Goal: Information Seeking & Learning: Learn about a topic

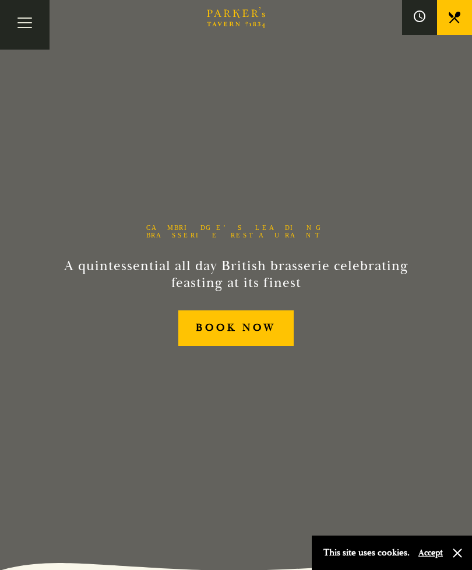
click at [430, 547] on button "Accept" at bounding box center [431, 552] width 24 height 11
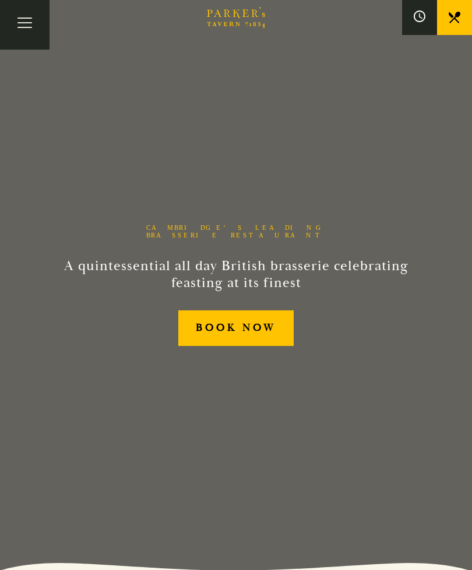
click at [27, 31] on button "Toggle navigation" at bounding box center [25, 25] width 50 height 50
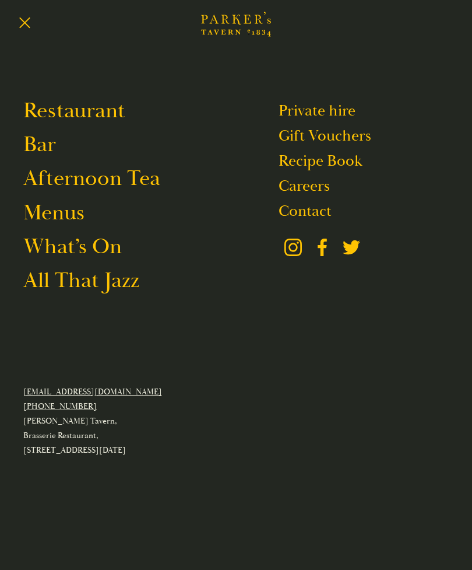
click at [59, 184] on link "Afternoon Tea" at bounding box center [91, 177] width 137 height 27
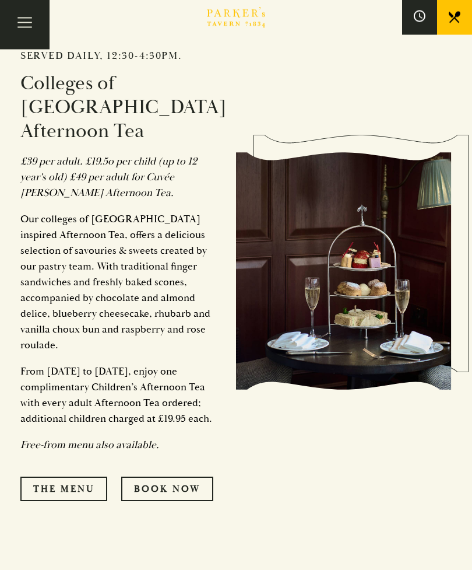
scroll to position [618, 0]
click at [80, 481] on link "The Menu" at bounding box center [63, 488] width 87 height 24
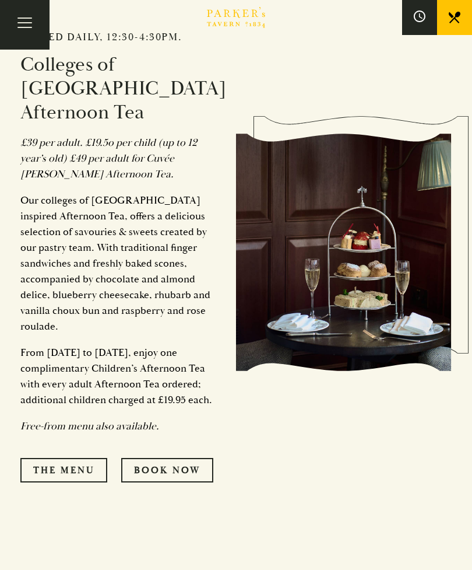
click at [32, 29] on button "Toggle navigation" at bounding box center [25, 25] width 50 height 50
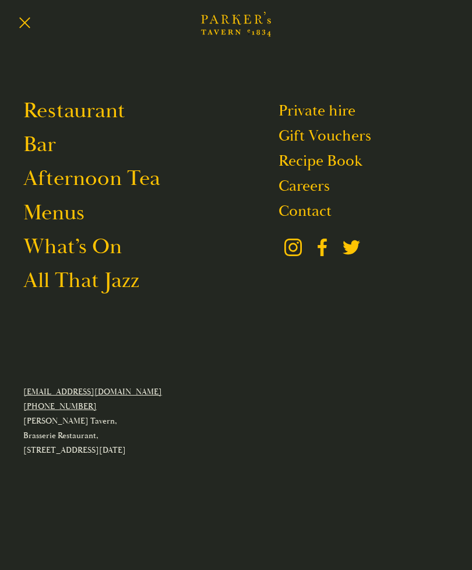
click at [41, 148] on link "Bar" at bounding box center [39, 144] width 33 height 27
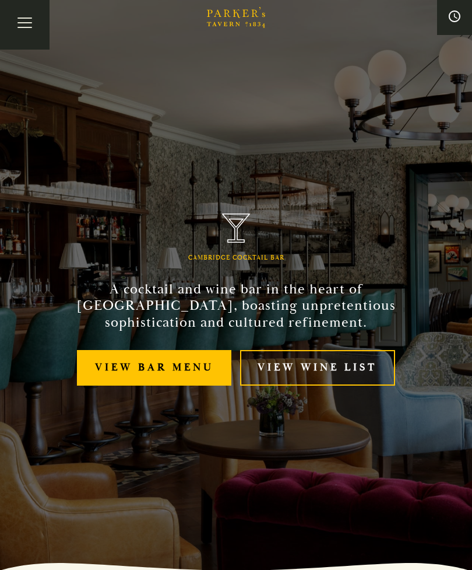
click at [121, 385] on link "View bar menu" at bounding box center [154, 368] width 155 height 36
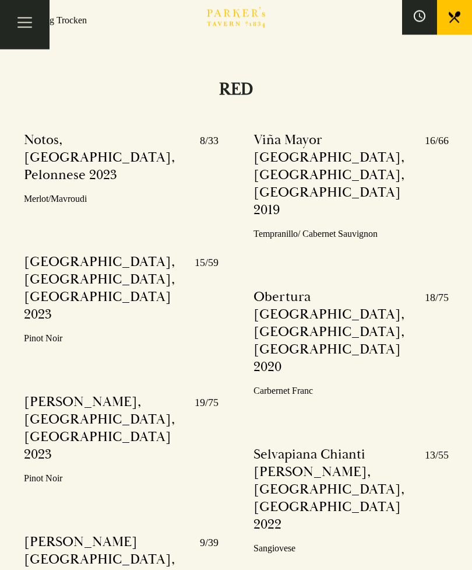
scroll to position [4355, 0]
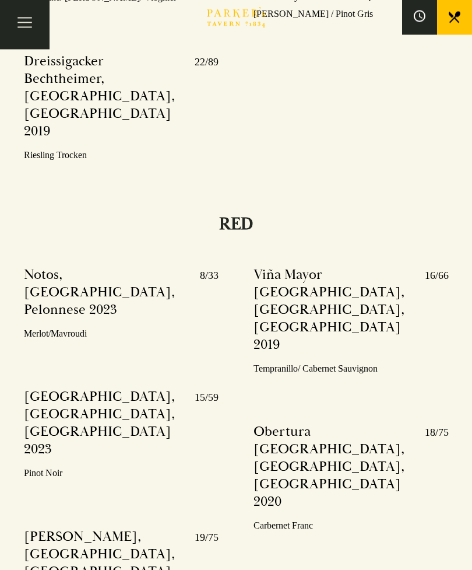
click at [29, 26] on button "Toggle navigation" at bounding box center [25, 25] width 50 height 50
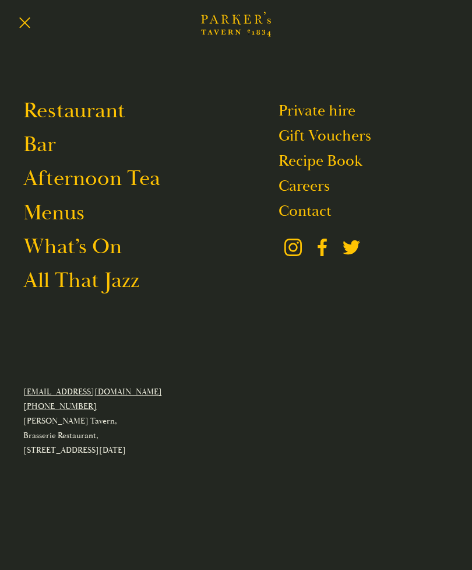
click at [54, 287] on link "All That Jazz" at bounding box center [81, 280] width 116 height 27
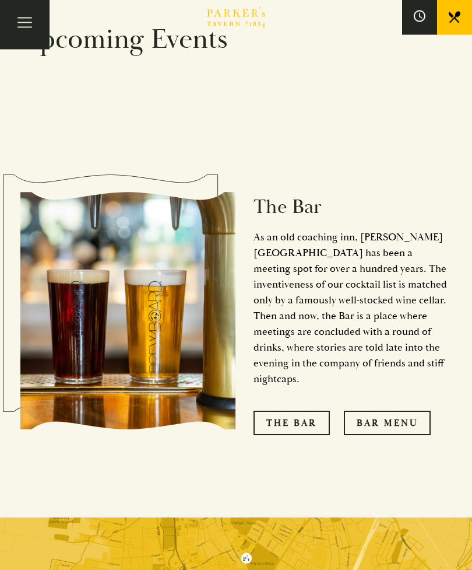
scroll to position [883, 0]
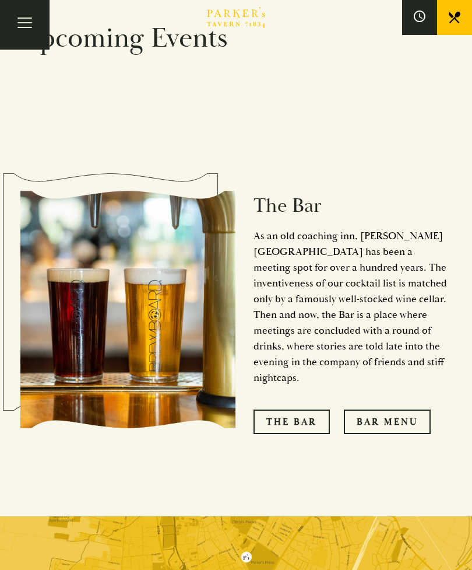
click at [281, 409] on link "The Bar" at bounding box center [292, 421] width 76 height 24
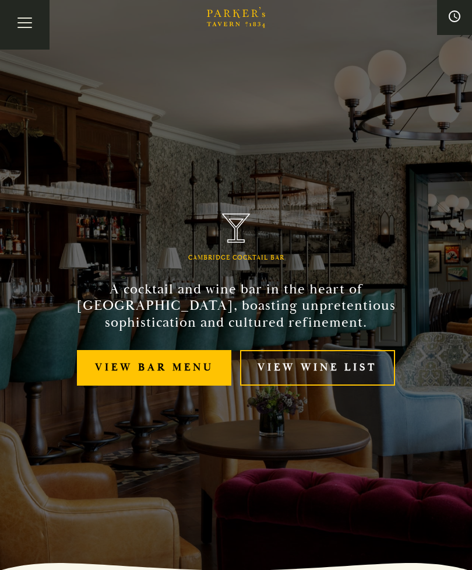
click at [106, 384] on link "View bar menu" at bounding box center [154, 368] width 155 height 36
click at [29, 40] on button "Toggle navigation" at bounding box center [25, 25] width 50 height 50
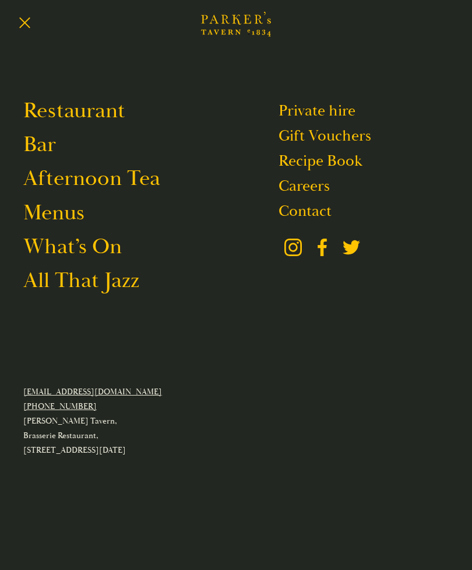
click at [109, 254] on link "What’s On" at bounding box center [72, 246] width 99 height 27
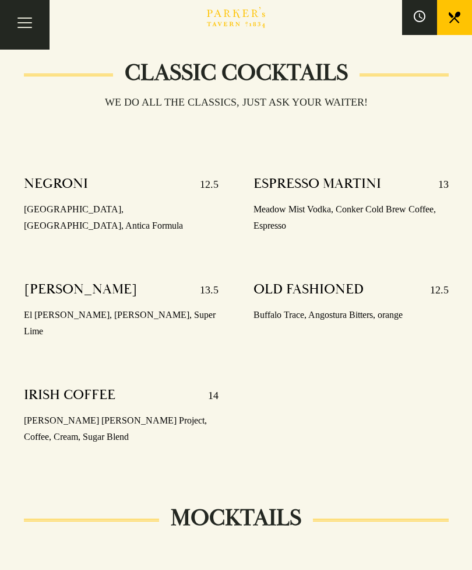
scroll to position [1676, 0]
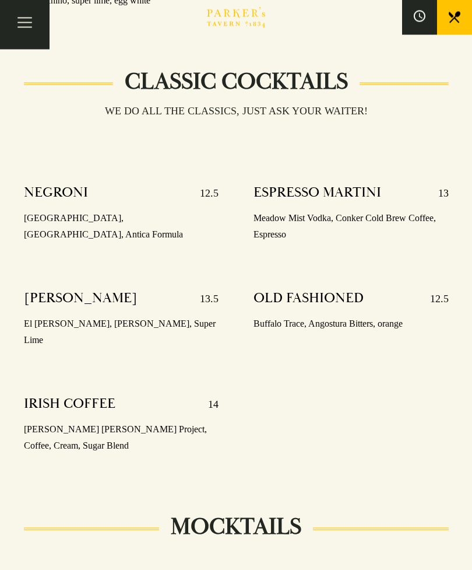
click at [30, 22] on button "Toggle navigation" at bounding box center [25, 25] width 50 height 50
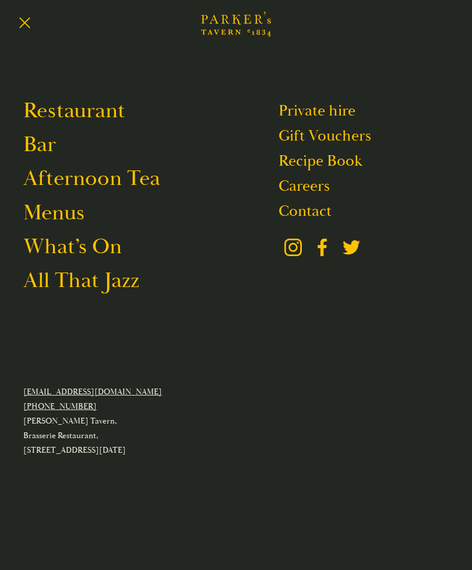
click at [101, 252] on link "What’s On" at bounding box center [72, 246] width 99 height 27
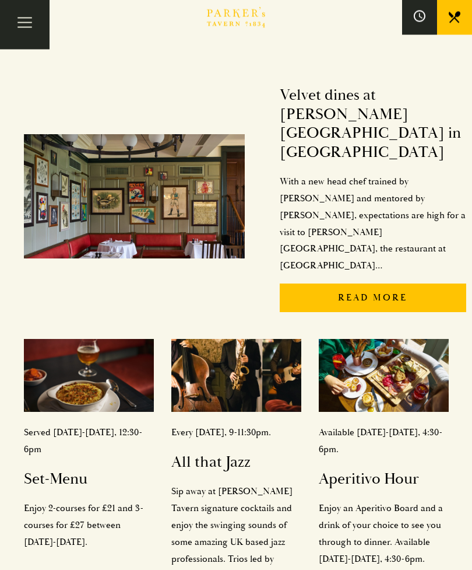
scroll to position [171, 0]
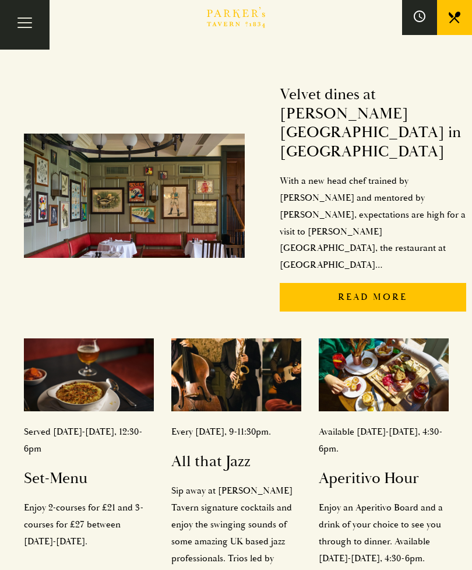
click at [363, 338] on img at bounding box center [384, 374] width 130 height 73
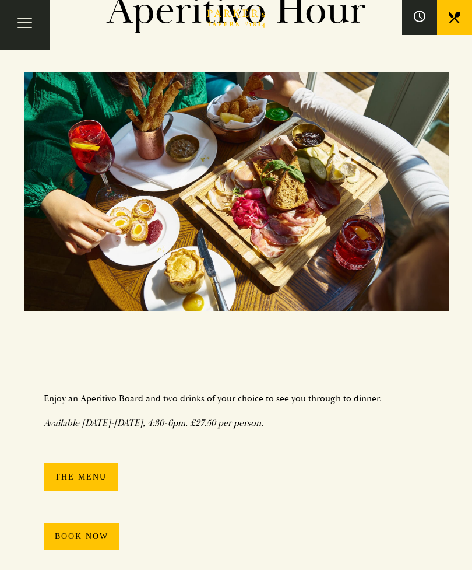
scroll to position [90, 0]
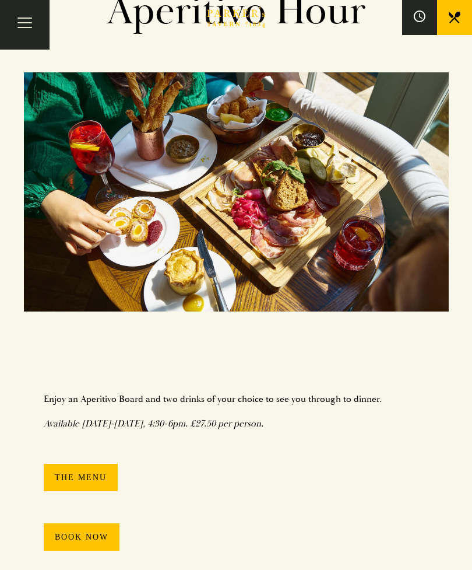
click at [80, 474] on link "The Menu" at bounding box center [81, 477] width 74 height 27
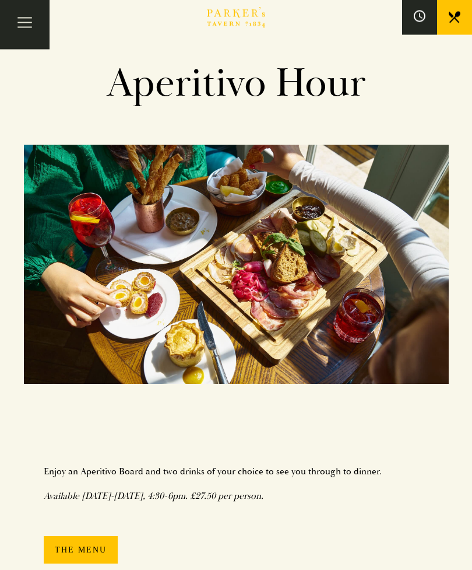
scroll to position [0, 0]
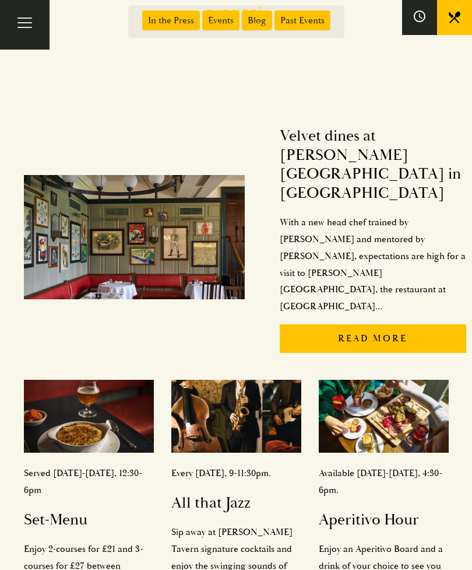
scroll to position [121, 0]
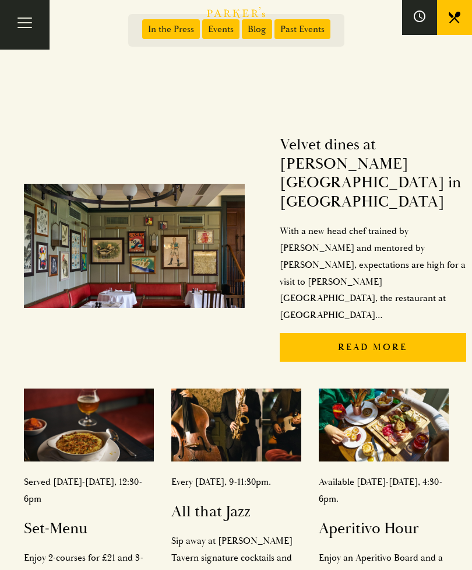
click at [309, 333] on p "Read More" at bounding box center [373, 347] width 187 height 29
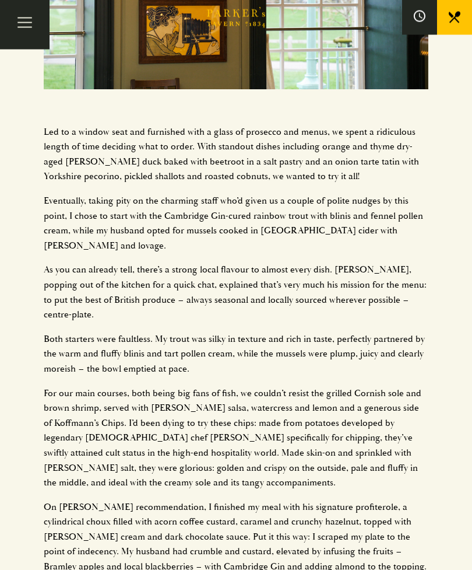
scroll to position [1517, 0]
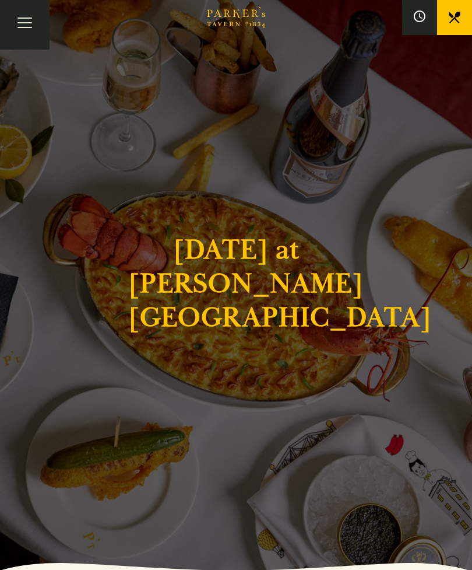
click at [30, 29] on button "Toggle navigation" at bounding box center [25, 25] width 50 height 50
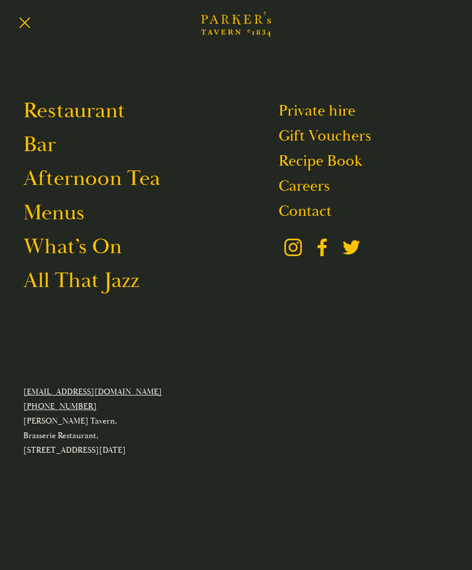
click at [48, 183] on link "Afternoon Tea" at bounding box center [91, 177] width 137 height 27
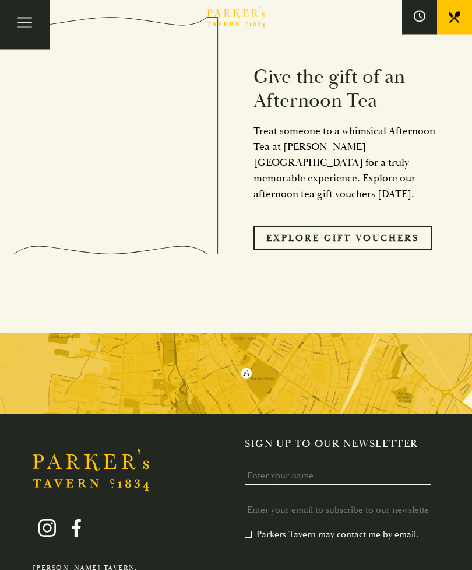
scroll to position [1235, 0]
